Goal: Task Accomplishment & Management: Complete application form

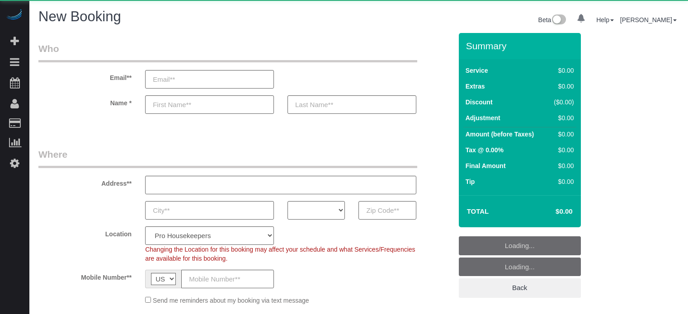
select select "4"
select select "number:9"
select select "object:1287"
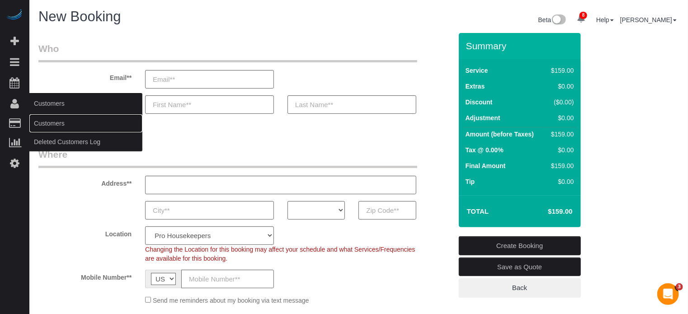
click at [54, 122] on link "Customers" at bounding box center [85, 123] width 113 height 18
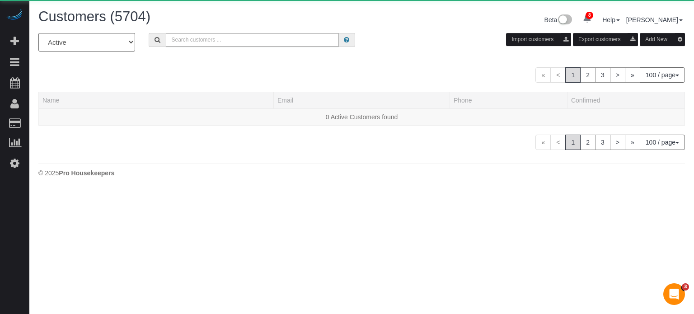
click at [267, 45] on input "text" at bounding box center [252, 40] width 173 height 14
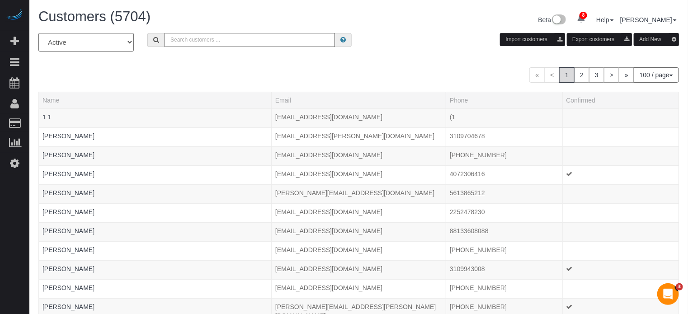
paste input "[PERSON_NAME][EMAIL_ADDRESS][DOMAIN_NAME]"
type input "[PERSON_NAME][EMAIL_ADDRESS][DOMAIN_NAME]"
